Goal: Task Accomplishment & Management: Use online tool/utility

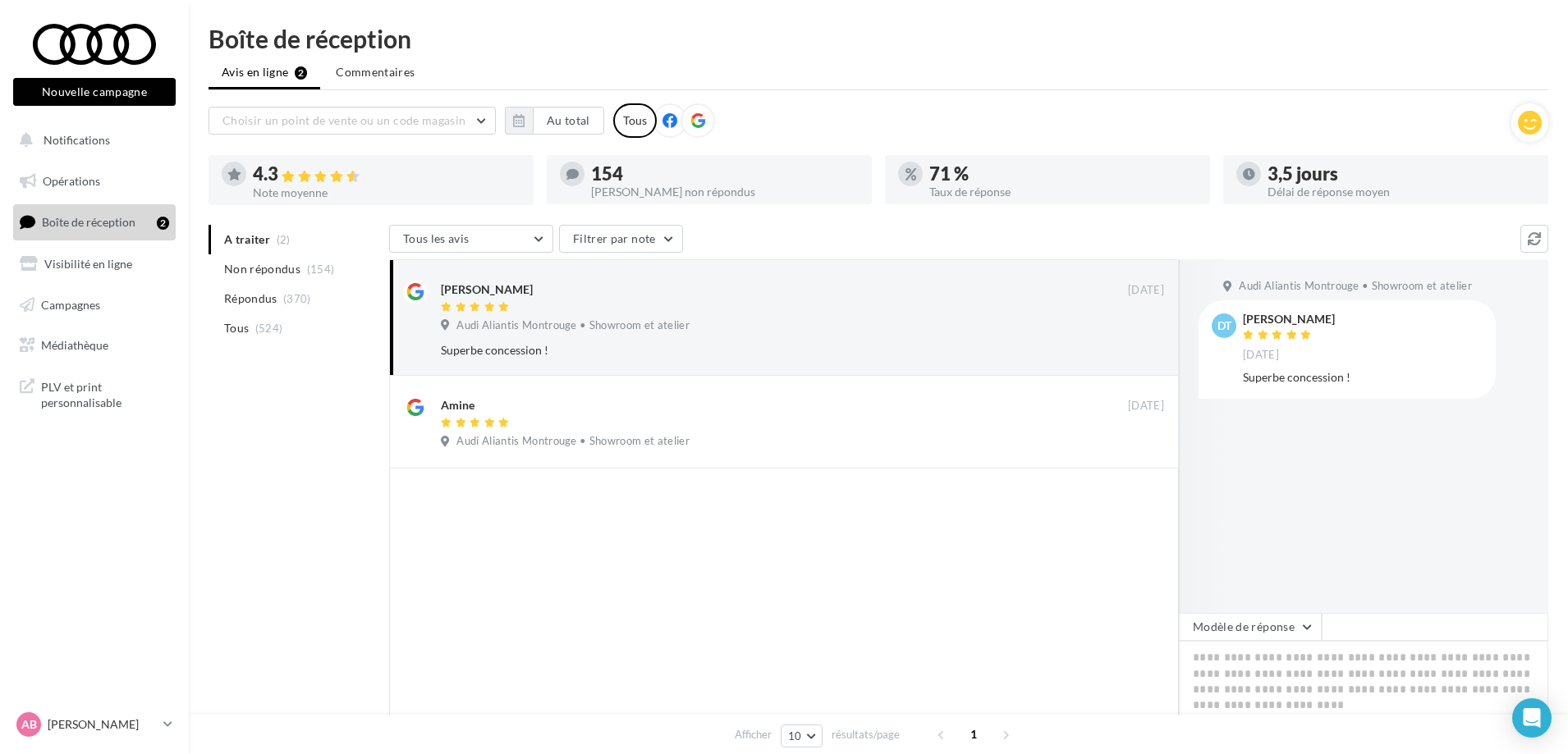
click at [121, 218] on span "Boîte de réception" at bounding box center [89, 222] width 94 height 14
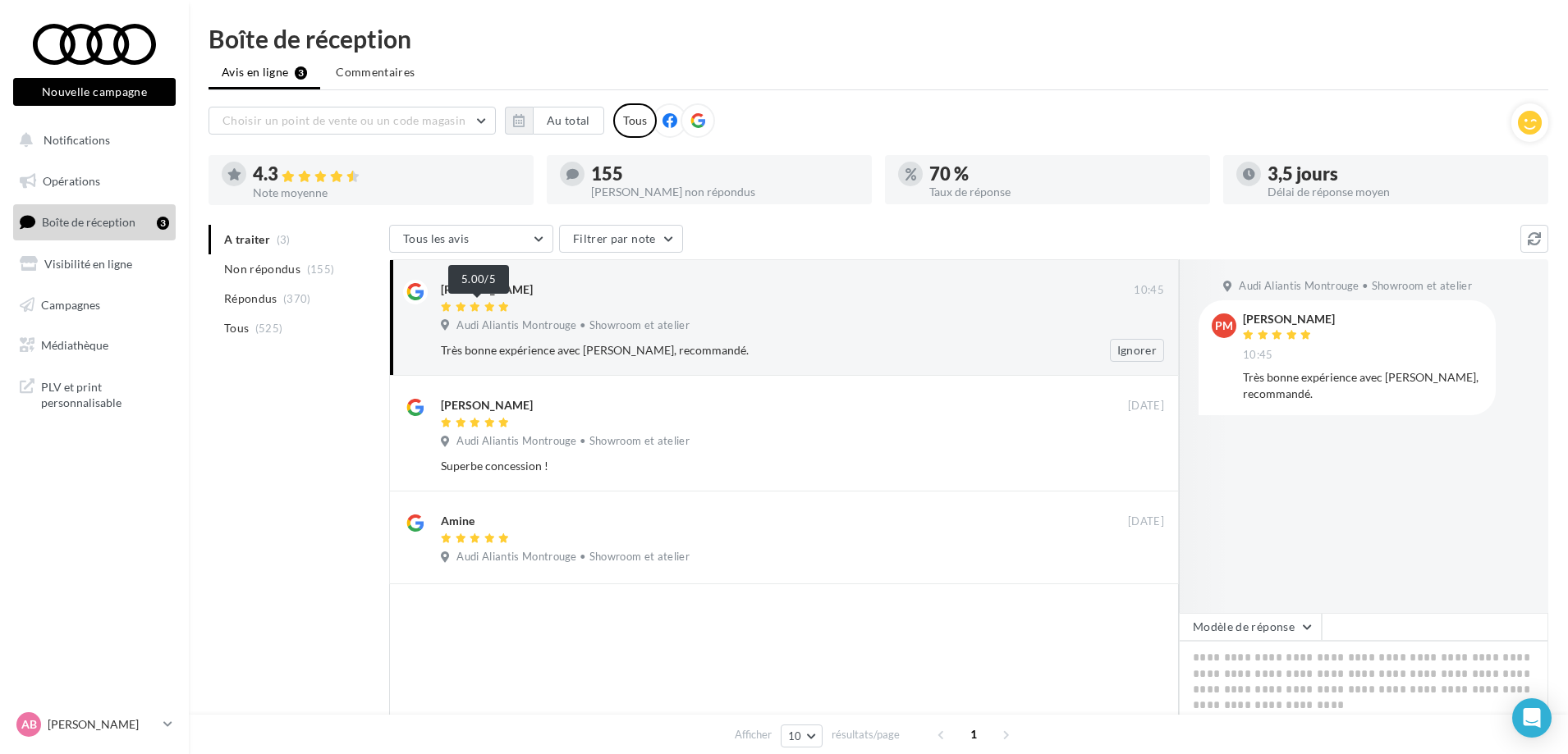
drag, startPoint x: 710, startPoint y: 345, endPoint x: 488, endPoint y: 303, distance: 225.9
click at [488, 303] on div "Pierre Mienville 10:45 Audi Aliantis Montrouge • Showroom et atelier Très bonne…" at bounding box center [803, 322] width 724 height 82
click at [897, 233] on div "Tous les avis Tous les avis Avis avec commentaire Avis sans commentaire Filtrer…" at bounding box center [955, 240] width 1131 height 32
click at [514, 119] on icon "button" at bounding box center [519, 121] width 11 height 13
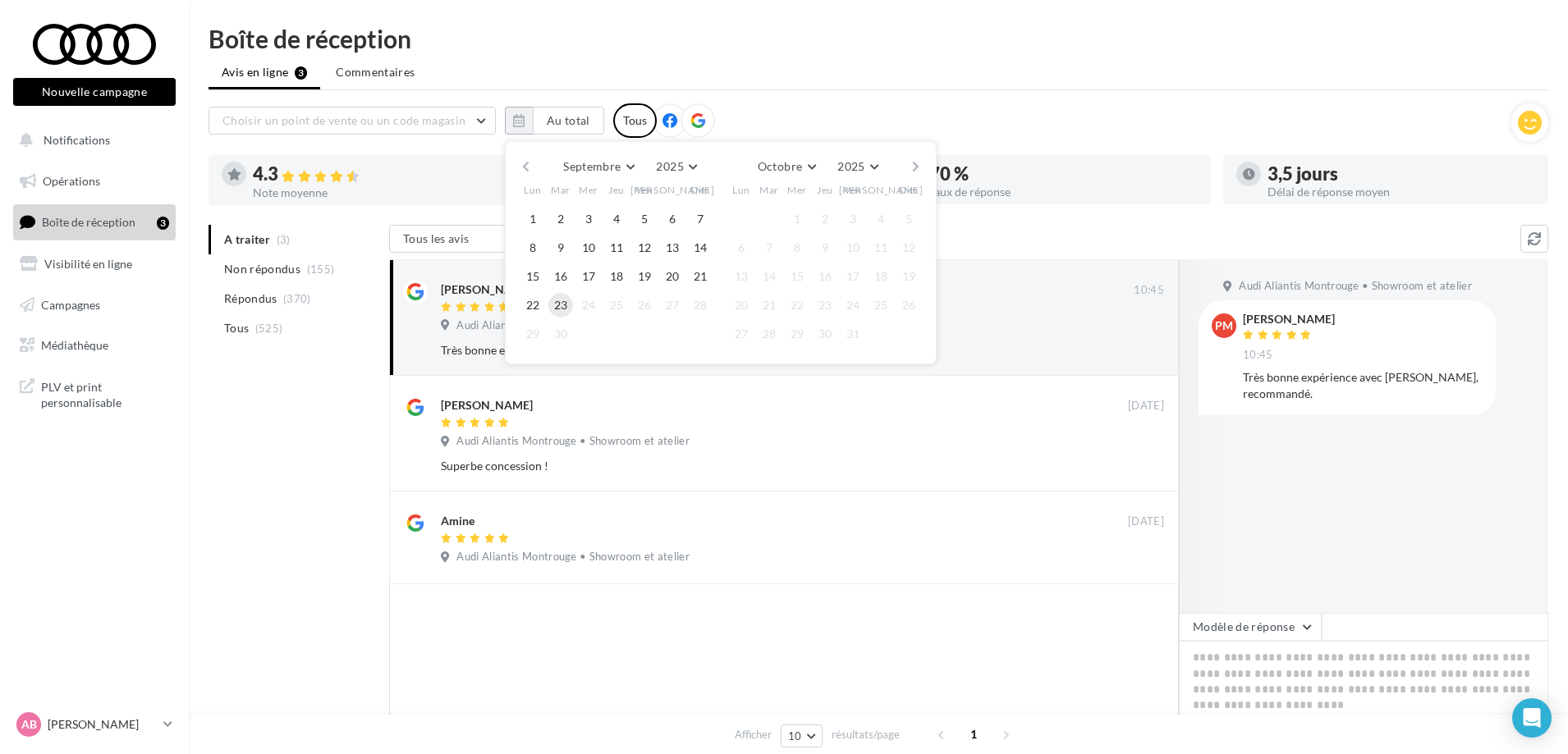
click at [568, 303] on button "23" at bounding box center [561, 305] width 25 height 25
click at [527, 163] on button "button" at bounding box center [526, 166] width 14 height 23
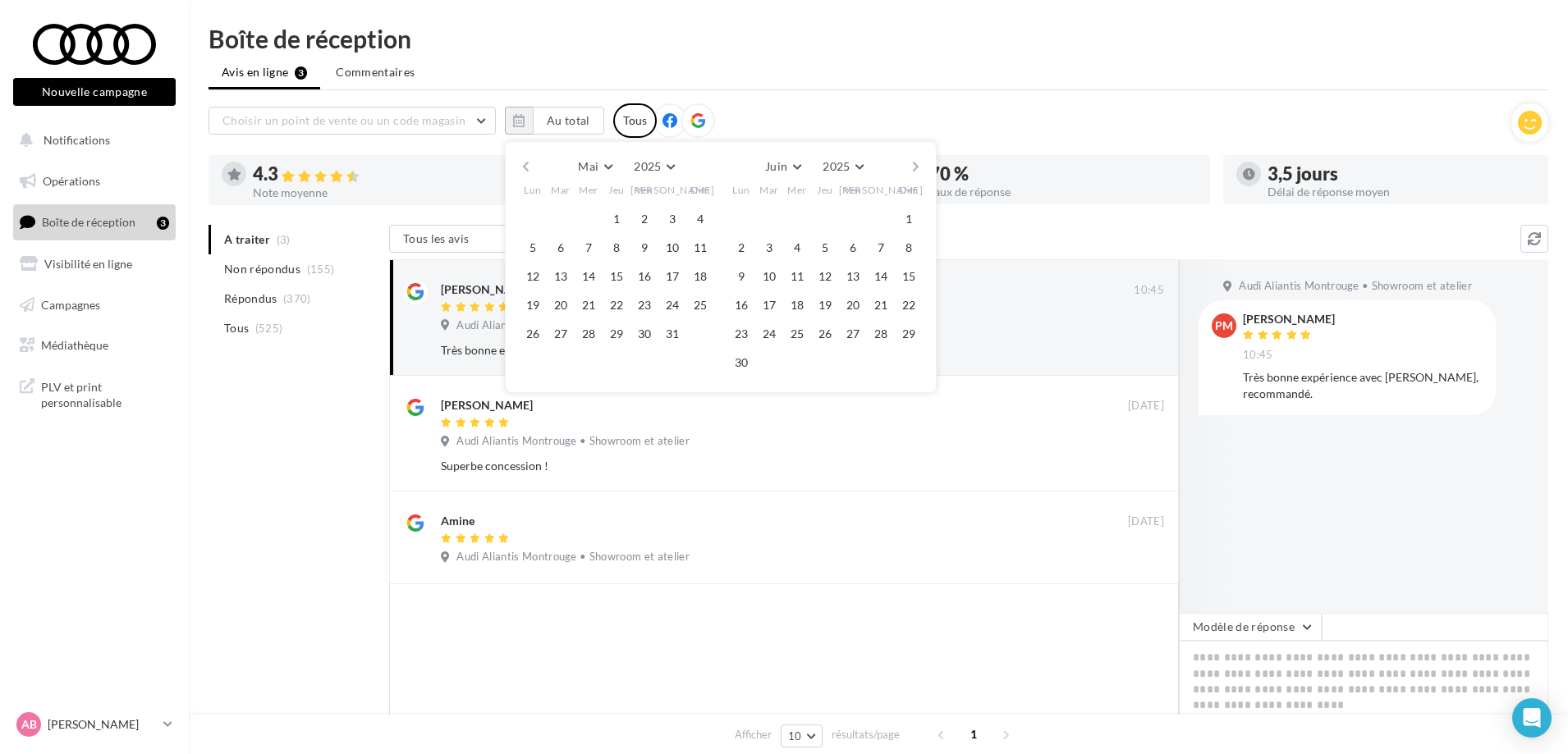
click at [527, 163] on button "button" at bounding box center [526, 166] width 14 height 23
click at [695, 306] on button "23" at bounding box center [701, 305] width 25 height 25
